Goal: Information Seeking & Learning: Stay updated

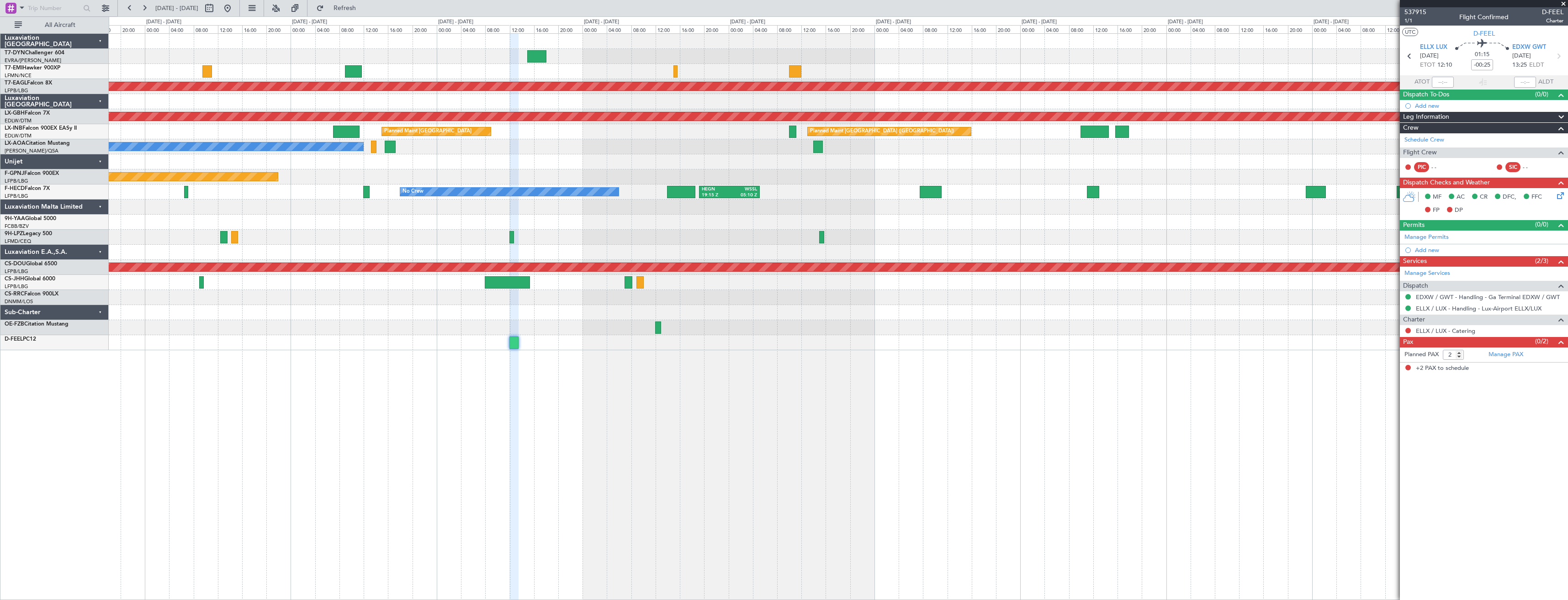
click at [967, 145] on div "No Crew Antwerp ([GEOGRAPHIC_DATA]) No Crew [GEOGRAPHIC_DATA] ([GEOGRAPHIC_DATA…" at bounding box center [838, 147] width 1459 height 15
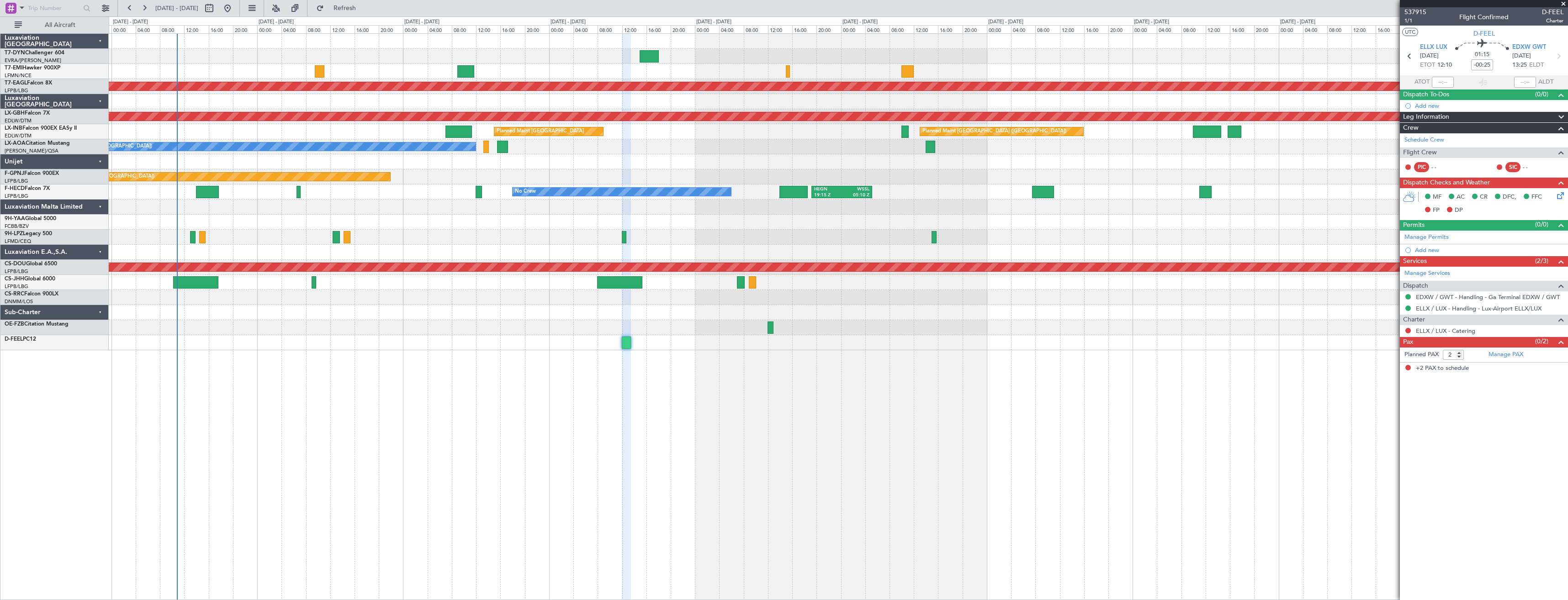
click at [708, 145] on div "Planned Maint Dubai (Al Maktoum Intl) Planned Maint Nurnberg Planned Maint [GEO…" at bounding box center [838, 192] width 1459 height 316
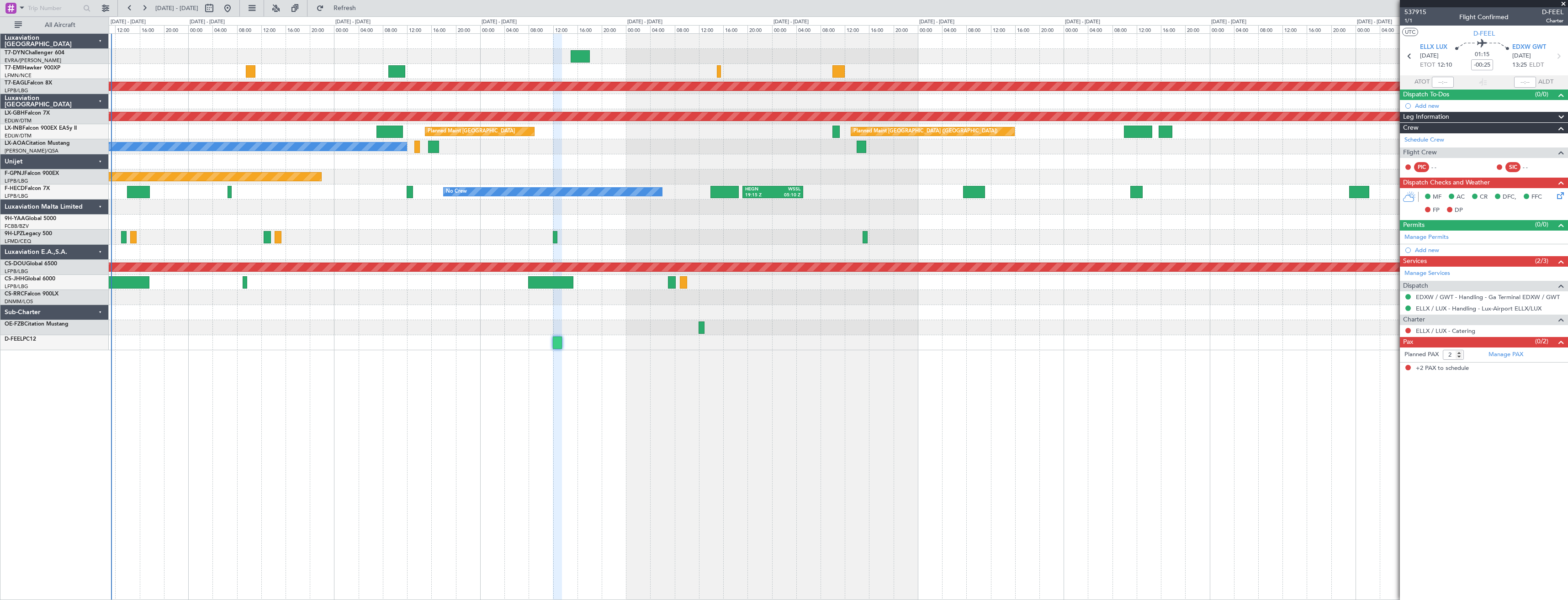
click at [674, 149] on div "No Crew Antwerp ([GEOGRAPHIC_DATA]) No Crew [GEOGRAPHIC_DATA] ([GEOGRAPHIC_DATA…" at bounding box center [838, 147] width 1459 height 15
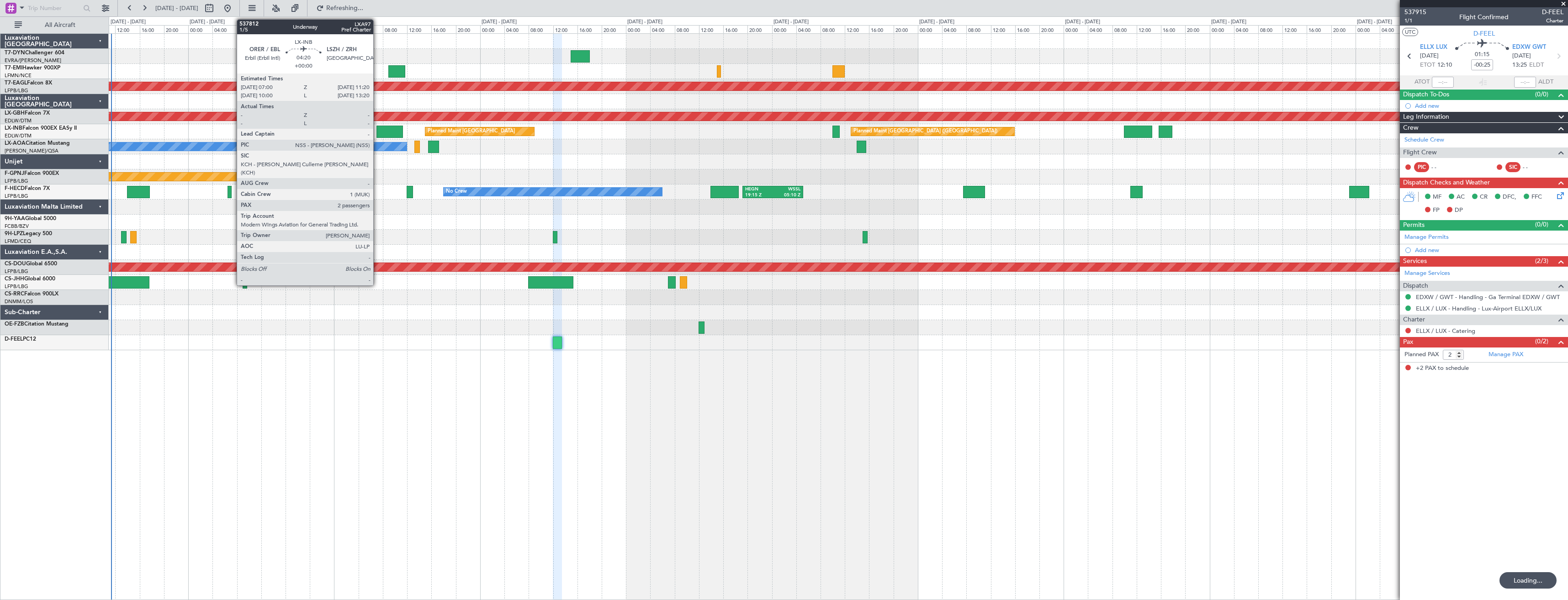
click at [377, 130] on div at bounding box center [390, 131] width 27 height 12
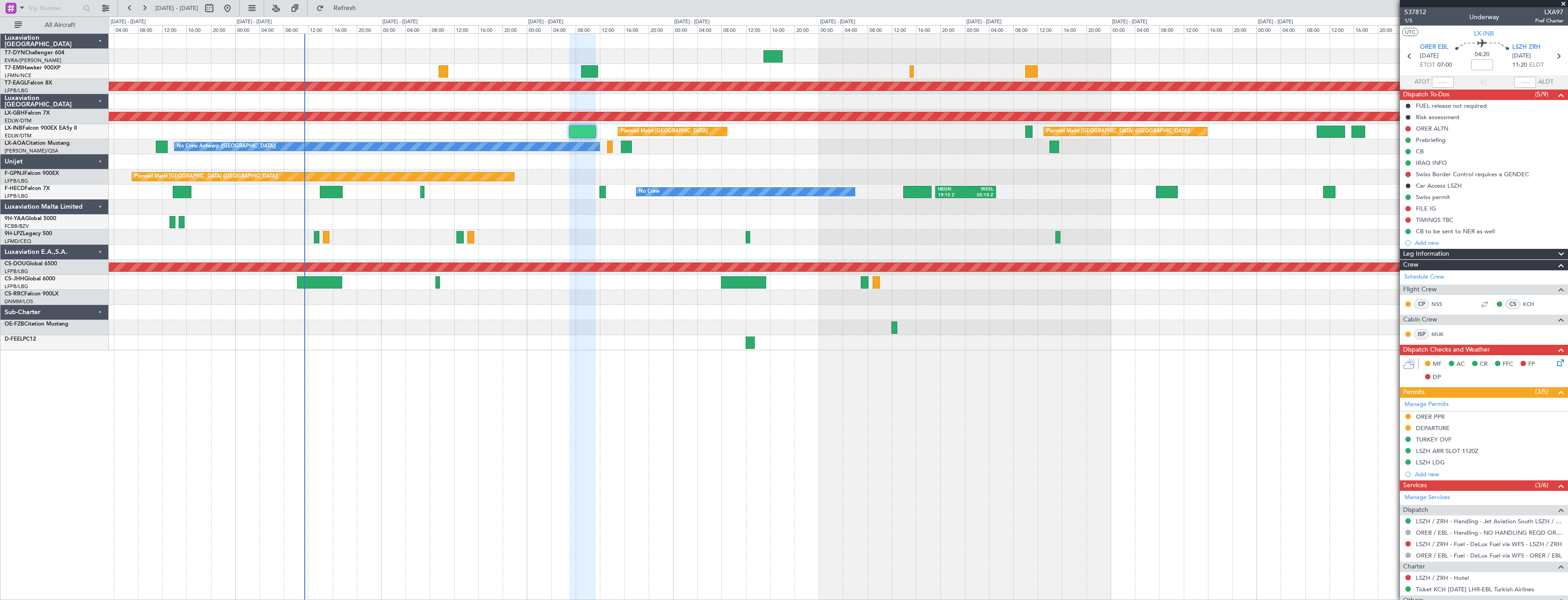
click at [532, 133] on div "Planned Maint [GEOGRAPHIC_DATA] ([GEOGRAPHIC_DATA]) Planned Maint [GEOGRAPHIC_D…" at bounding box center [838, 131] width 1459 height 15
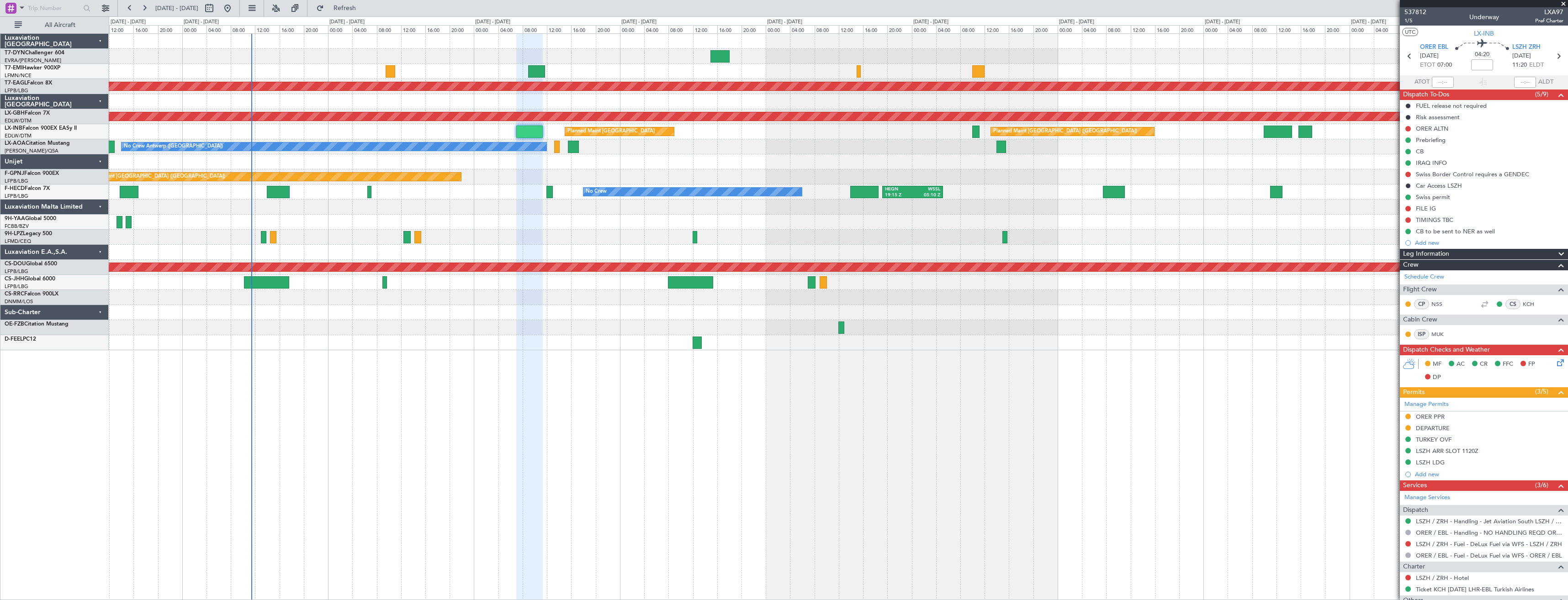
click at [724, 137] on div "Planned Maint [GEOGRAPHIC_DATA] ([GEOGRAPHIC_DATA]) Planned Maint [GEOGRAPHIC_D…" at bounding box center [838, 131] width 1459 height 15
click at [1560, 5] on span at bounding box center [1563, 4] width 9 height 8
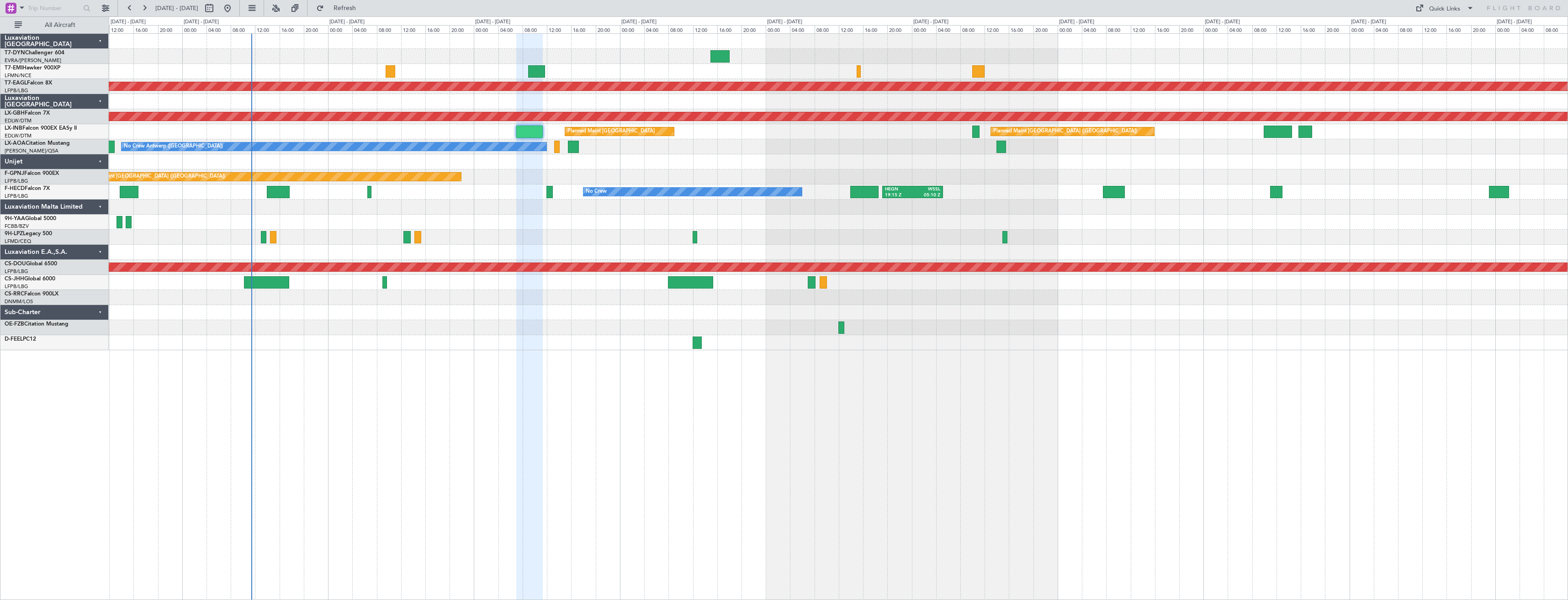
type input "0"
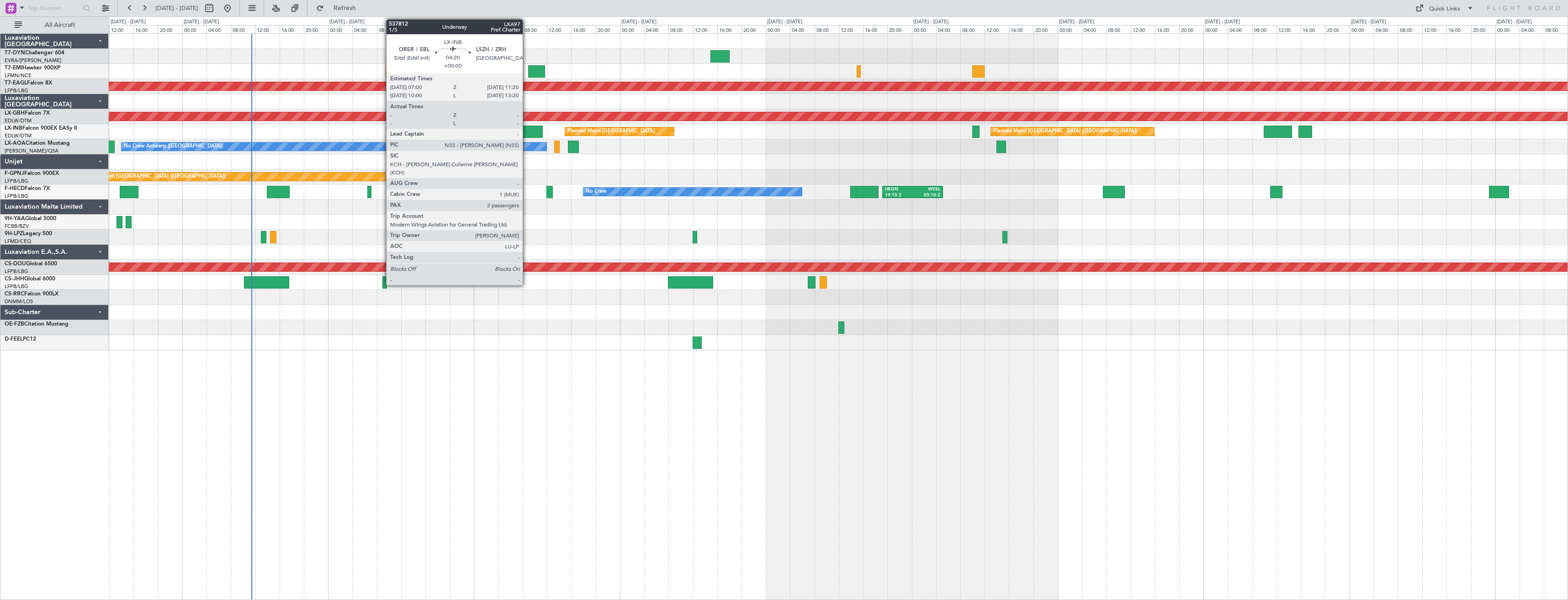
click at [527, 125] on div at bounding box center [529, 131] width 27 height 12
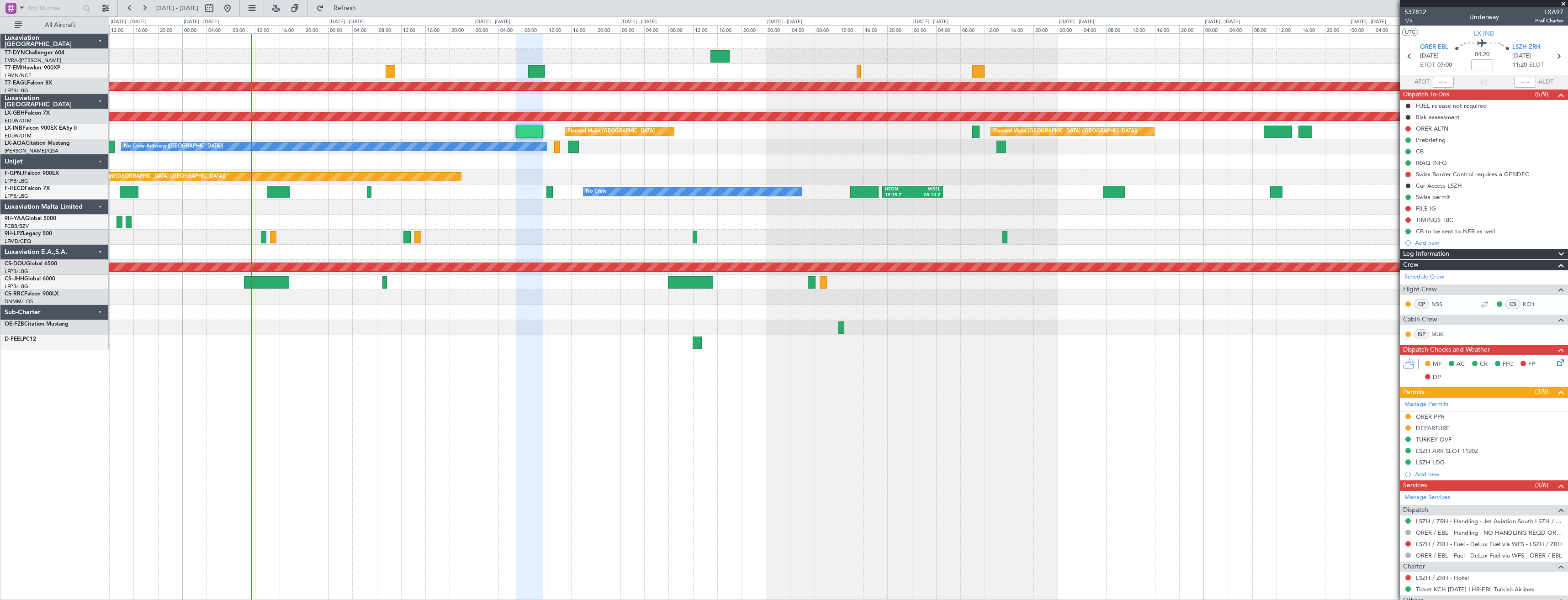
click at [1561, 5] on span at bounding box center [1563, 4] width 9 height 8
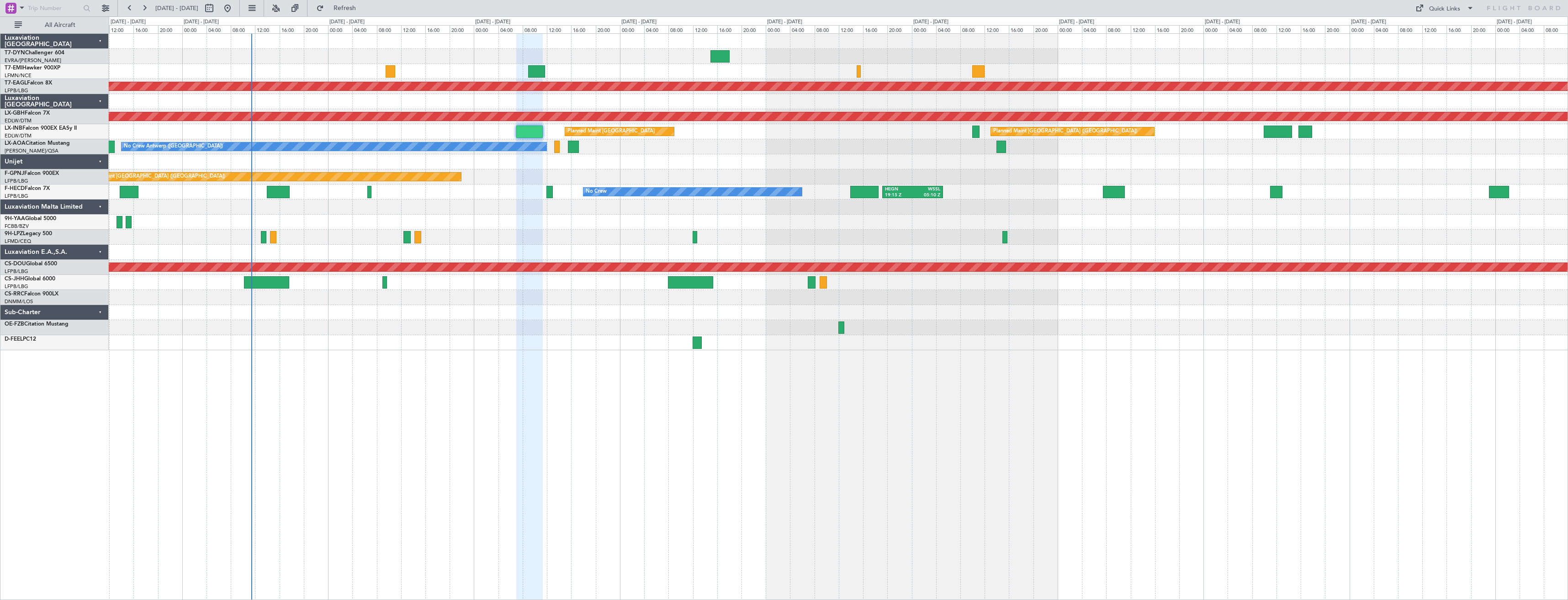
type input "0"
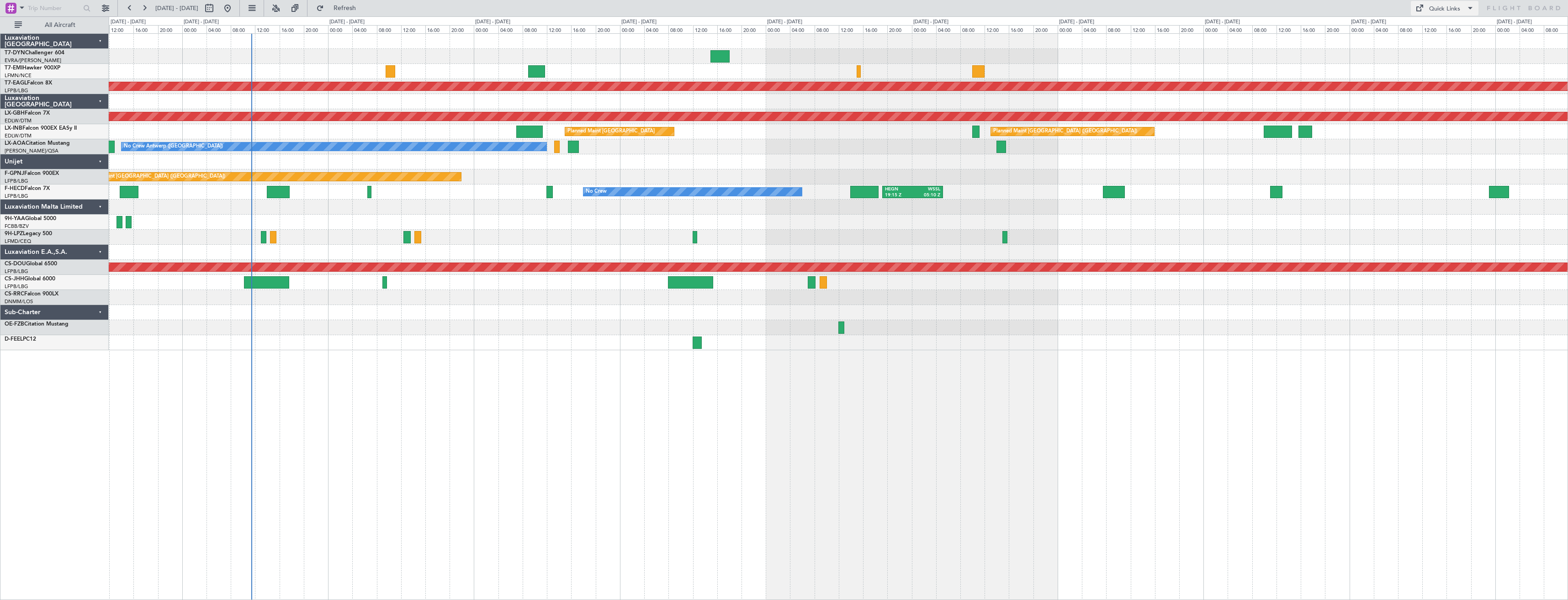
click at [1454, 9] on div "Quick Links" at bounding box center [1444, 9] width 31 height 9
click at [529, 127] on div at bounding box center [784, 300] width 1568 height 600
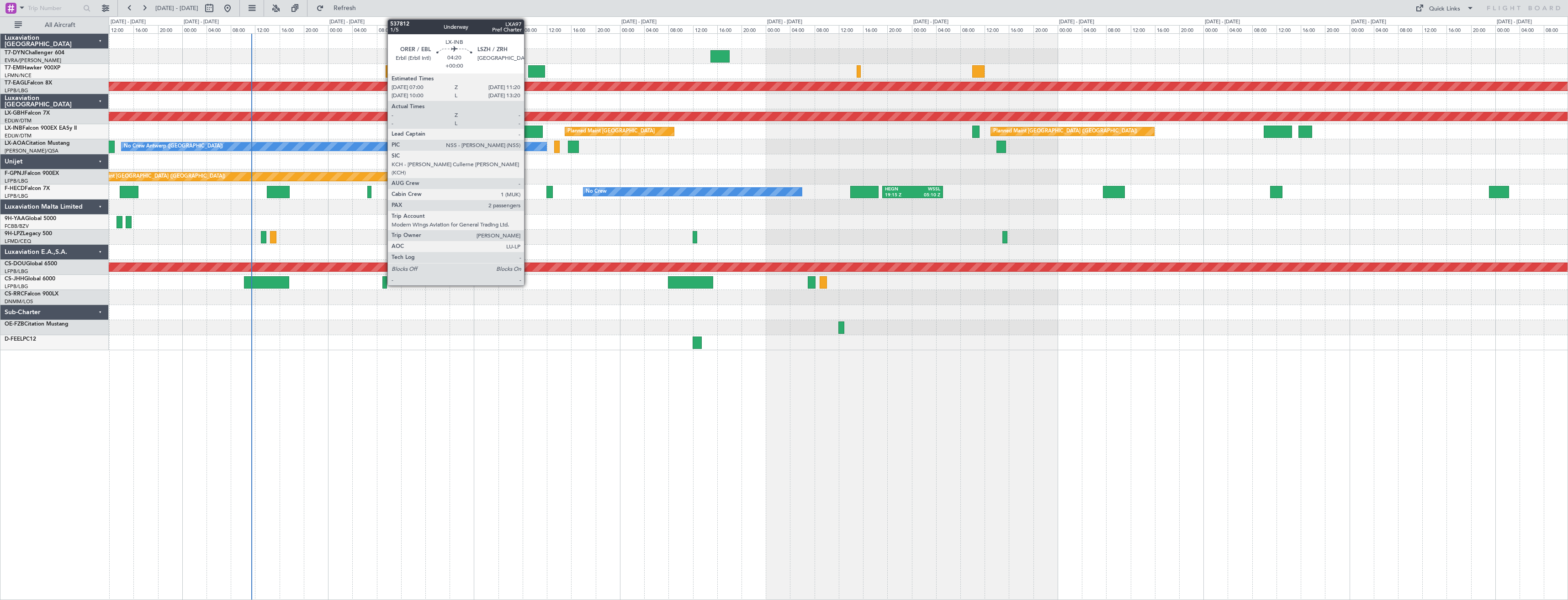
click at [528, 130] on div at bounding box center [529, 131] width 27 height 12
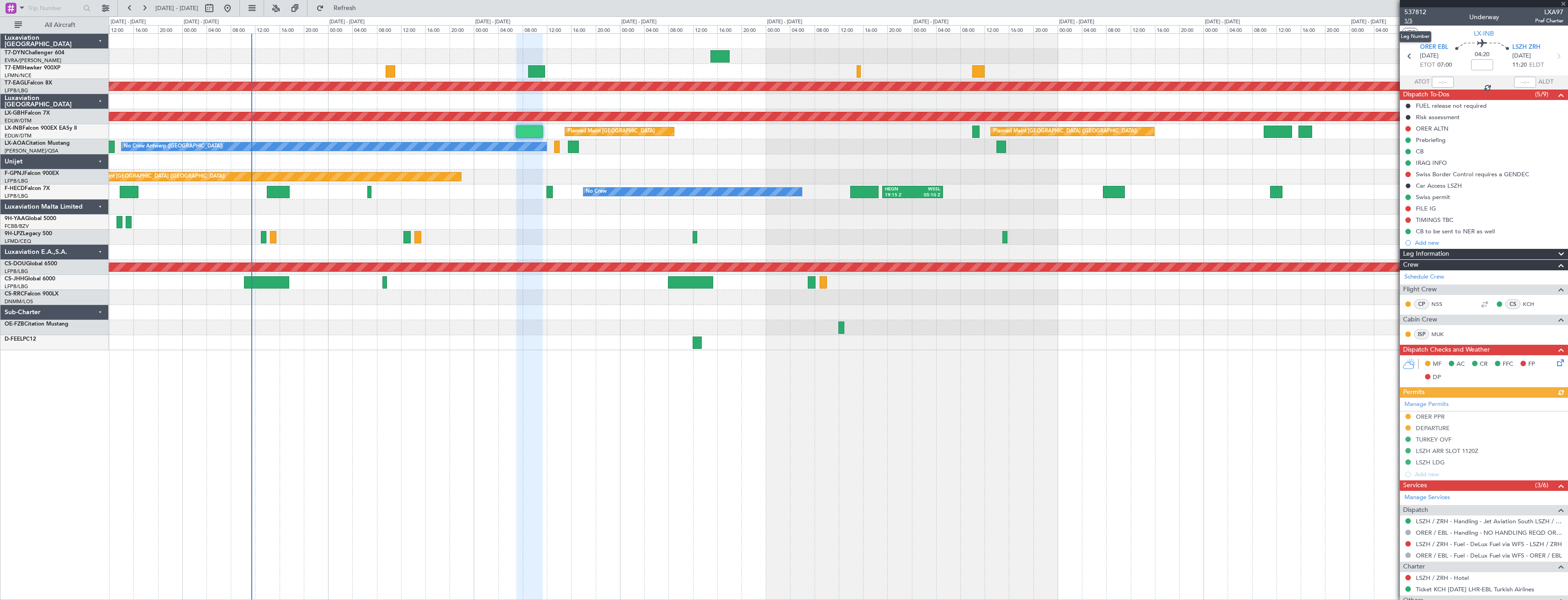
click at [1408, 23] on span "1/5" at bounding box center [1415, 21] width 22 height 8
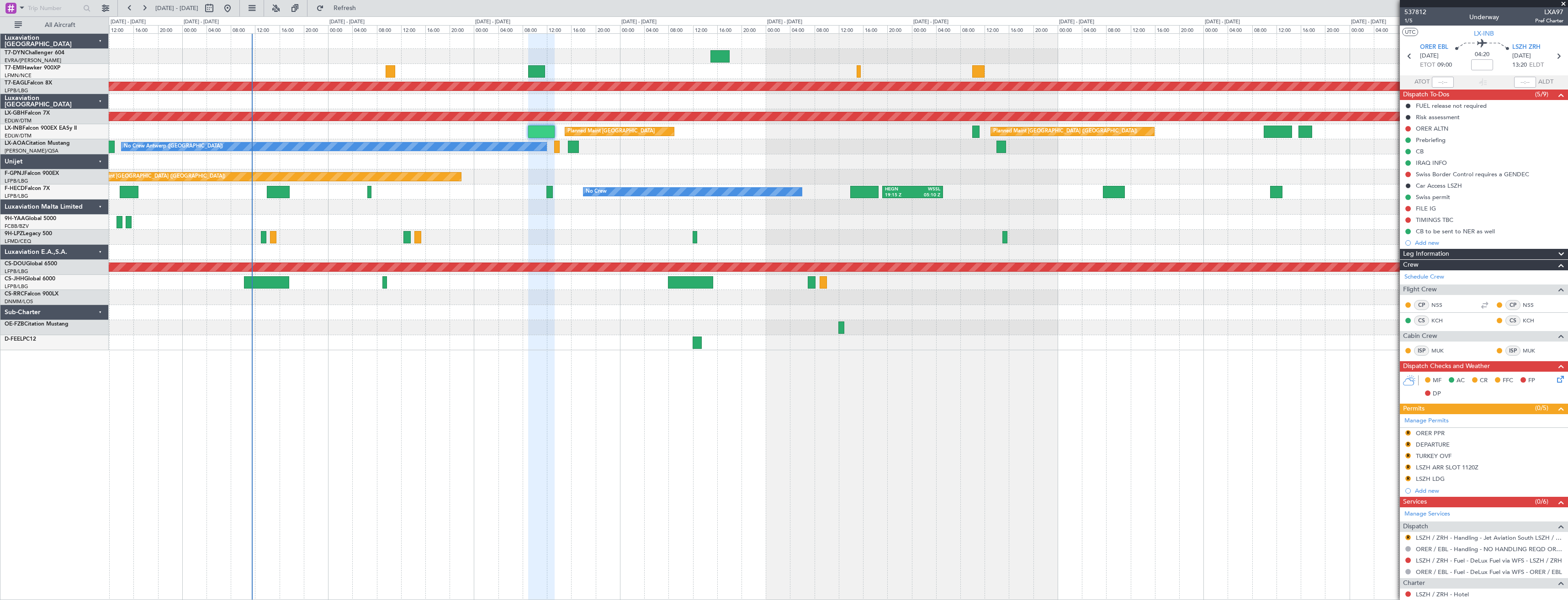
click at [591, 363] on div "Planned Maint Dubai (Al Maktoum Intl) Planned Maint Nurnberg Planned Maint [GEO…" at bounding box center [838, 317] width 1459 height 566
click at [550, 146] on div "No Crew Antwerp ([GEOGRAPHIC_DATA]) No Crew [GEOGRAPHIC_DATA] ([GEOGRAPHIC_DATA…" at bounding box center [838, 147] width 1459 height 15
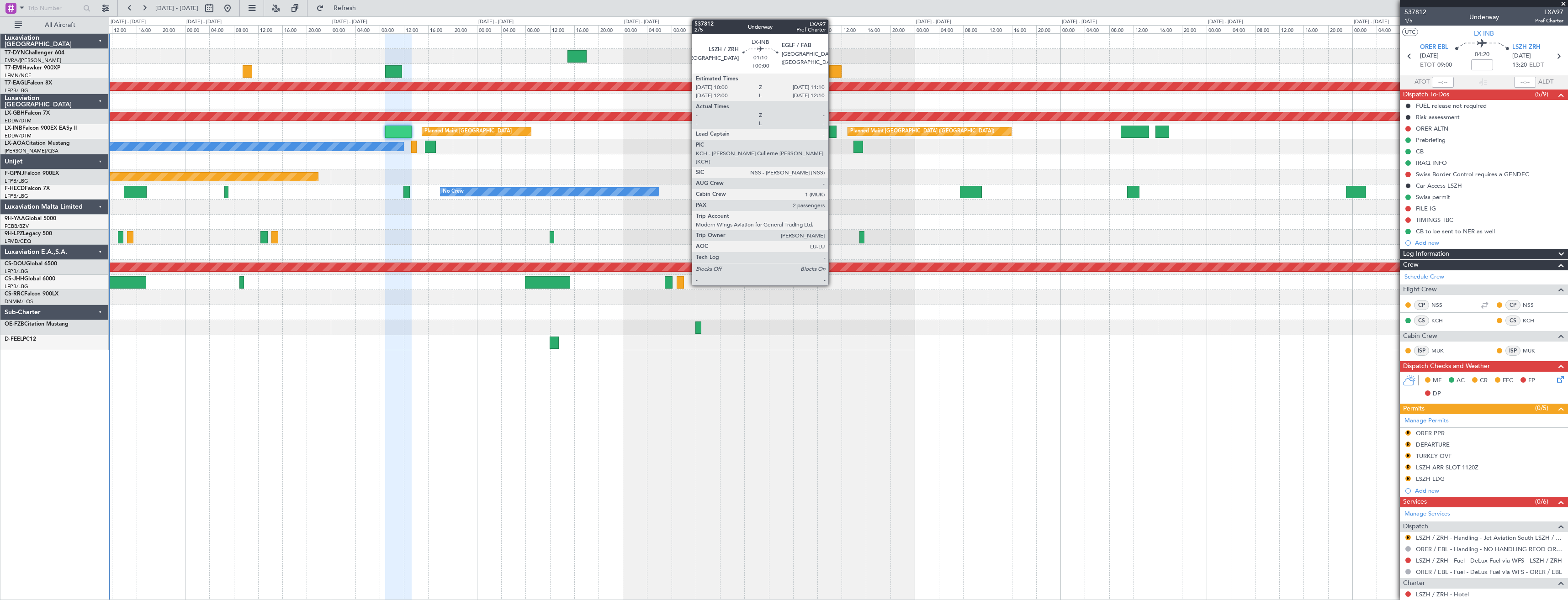
click at [833, 132] on div at bounding box center [833, 131] width 8 height 12
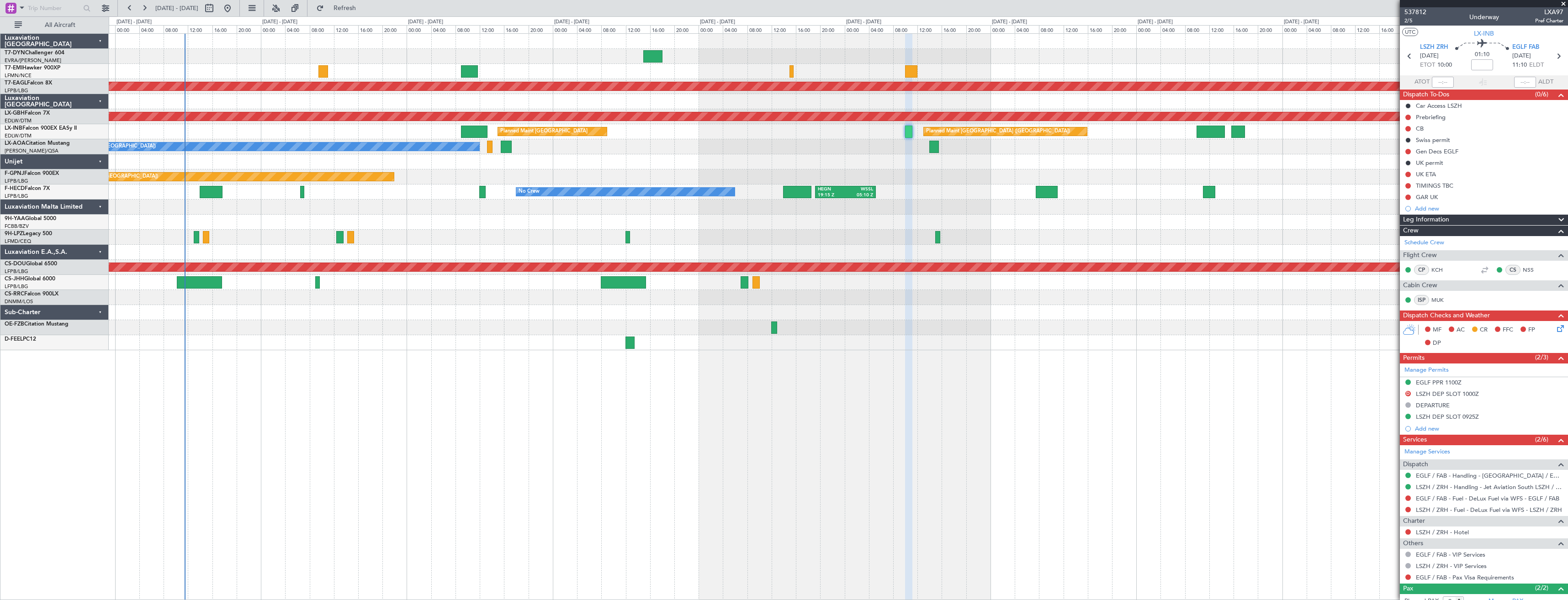
click at [631, 161] on div "Planned Maint Dubai (Al Maktoum Intl) Planned Maint Nurnberg Planned Maint [GEO…" at bounding box center [838, 192] width 1459 height 316
click at [350, 14] on button "Refresh" at bounding box center [340, 8] width 55 height 14
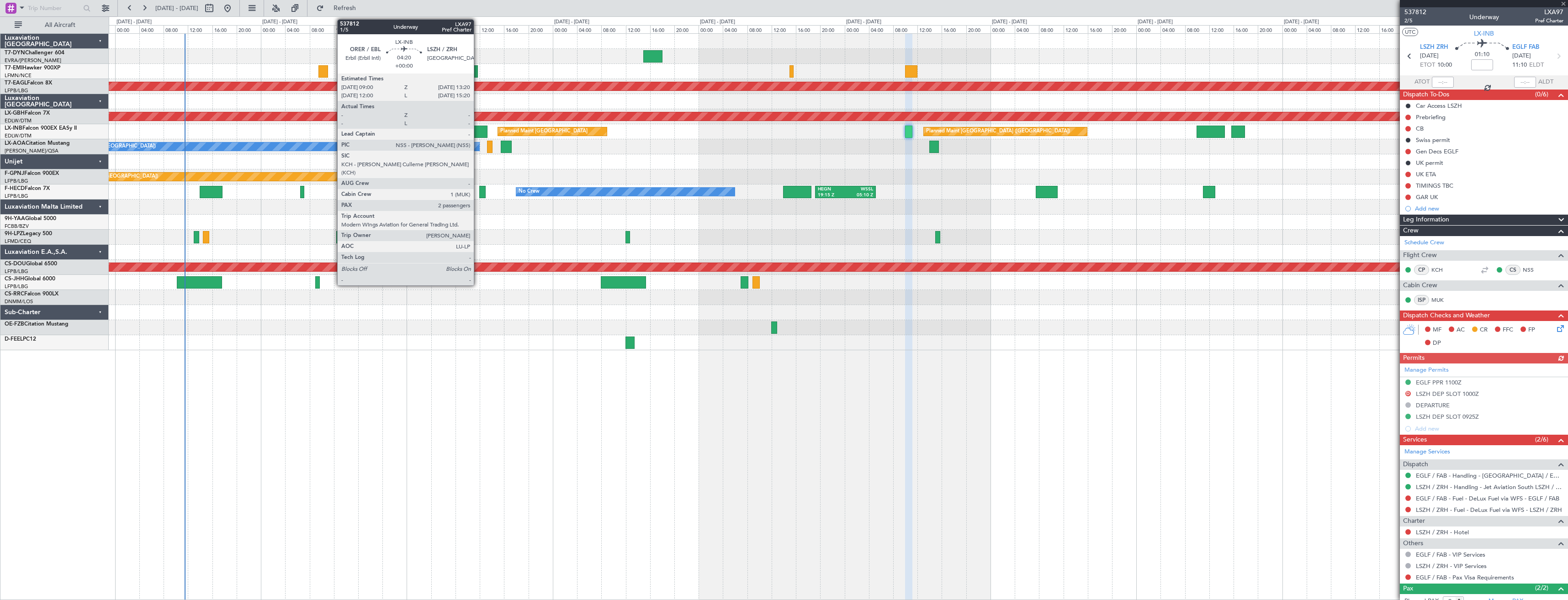
click at [478, 133] on div at bounding box center [474, 131] width 27 height 12
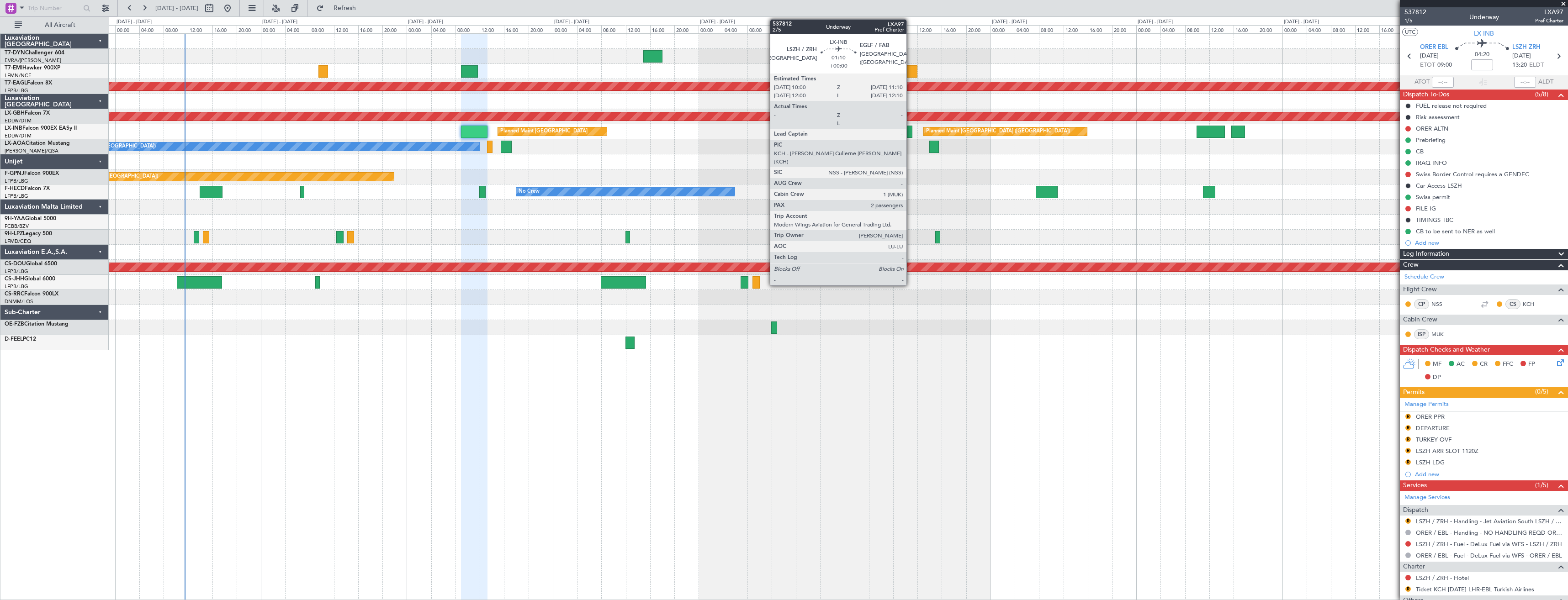
click at [911, 134] on div at bounding box center [909, 131] width 8 height 12
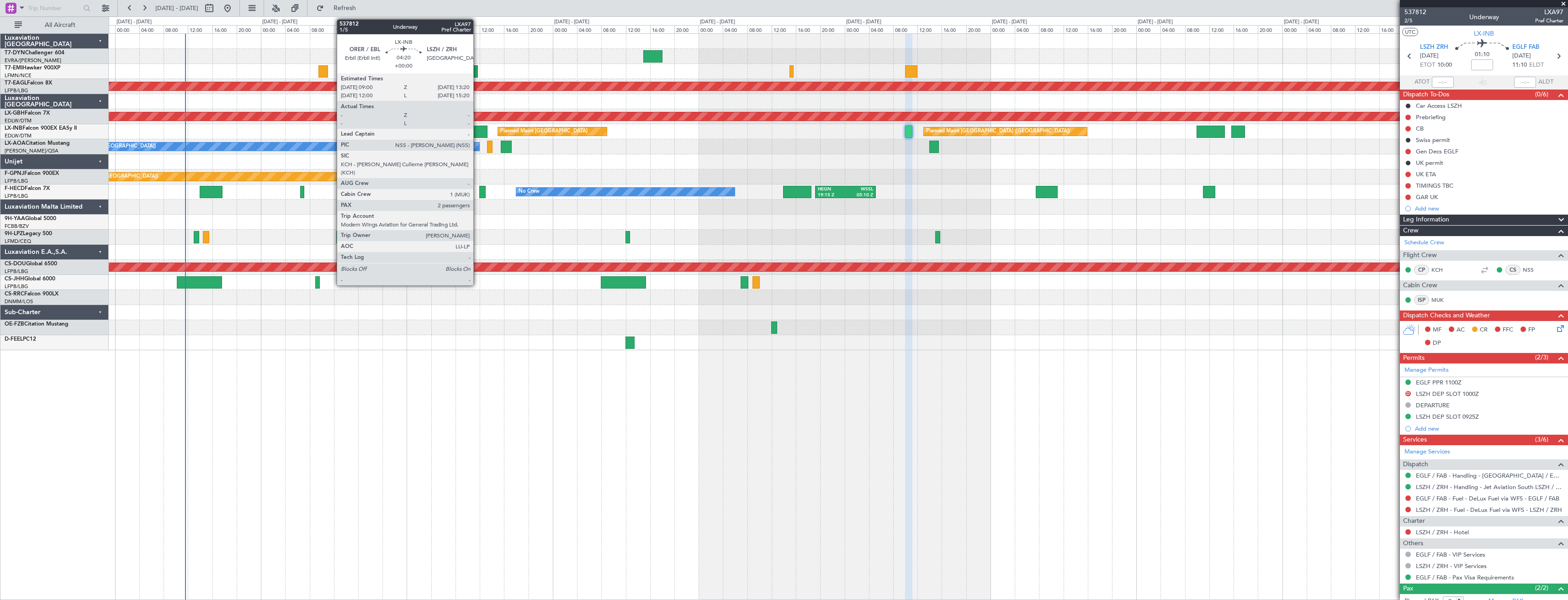
click at [477, 127] on div at bounding box center [474, 131] width 27 height 12
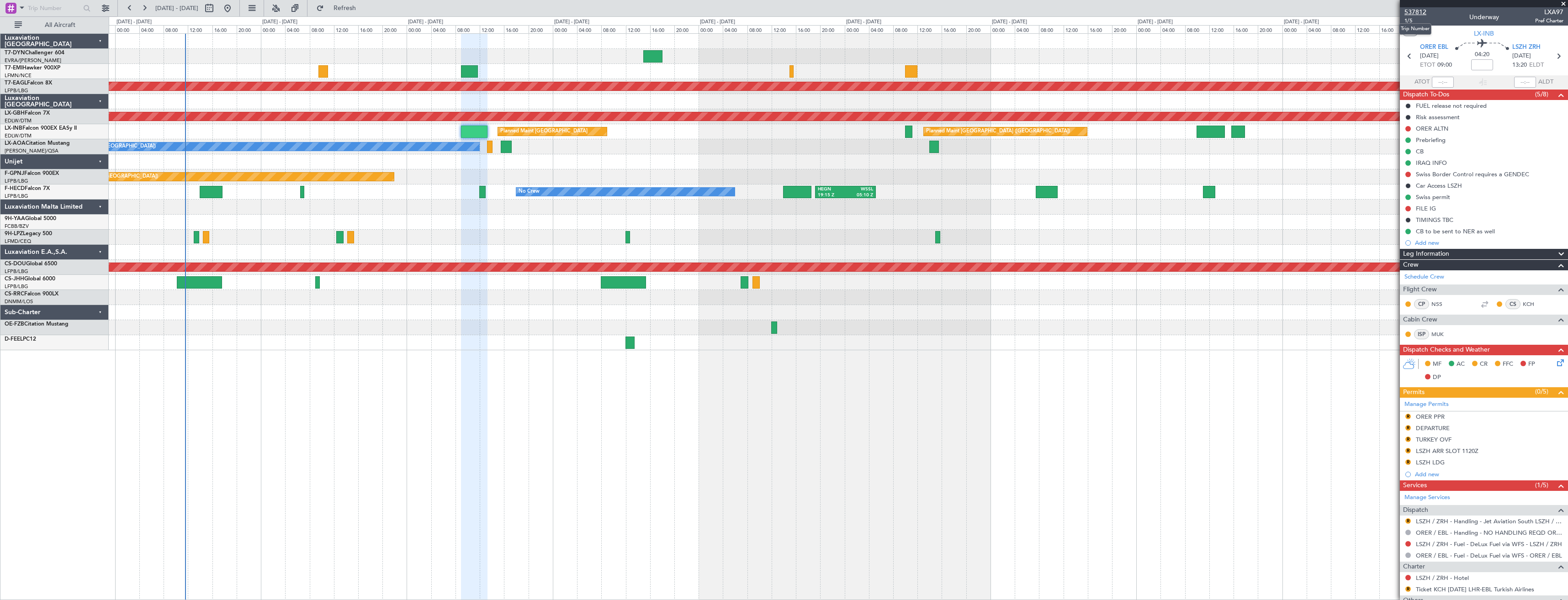
click at [1411, 12] on span "537812" at bounding box center [1415, 12] width 22 height 10
